Goal: Task Accomplishment & Management: Manage account settings

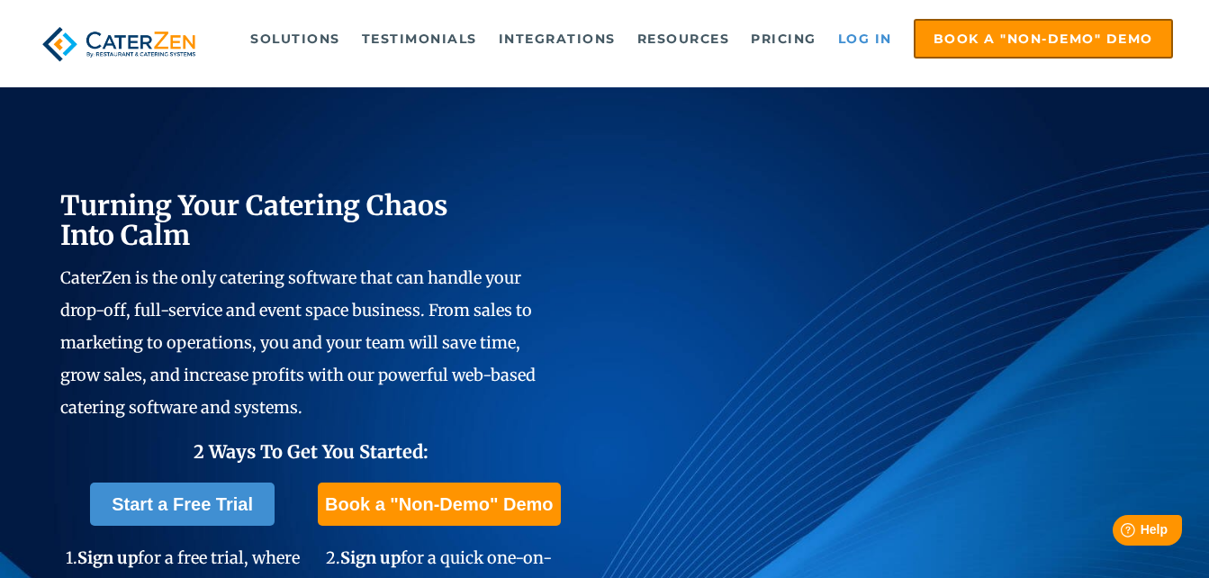
click at [863, 32] on link "Log in" at bounding box center [865, 39] width 72 height 36
click at [855, 40] on link "Log in" at bounding box center [865, 39] width 72 height 36
